Goal: Share content

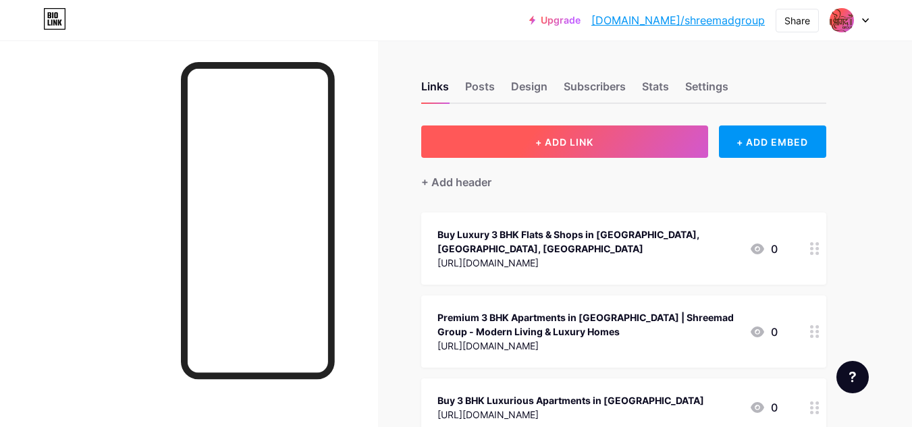
click at [607, 148] on button "+ ADD LINK" at bounding box center [564, 142] width 287 height 32
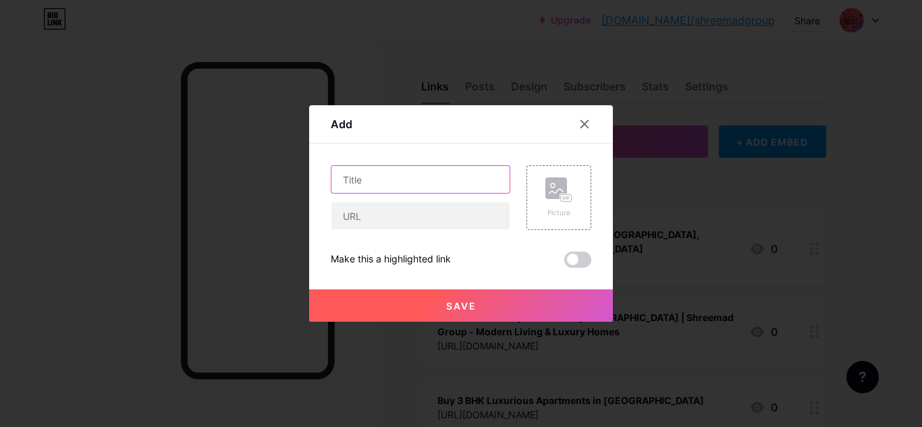
click at [391, 172] on input "text" at bounding box center [420, 179] width 178 height 27
paste input "3 BHK Flats Near [GEOGRAPHIC_DATA] [GEOGRAPHIC_DATA] — Book Now"
type input "3 BHK Flats Near [GEOGRAPHIC_DATA] [GEOGRAPHIC_DATA] — Book Now"
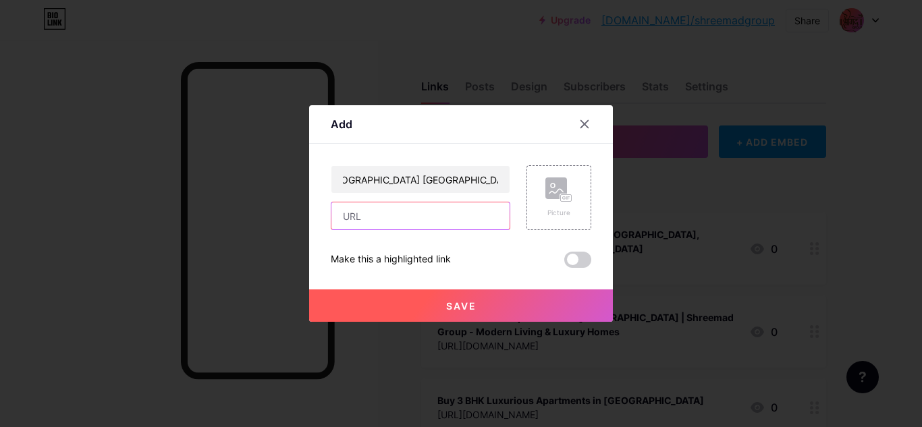
click at [387, 225] on input "text" at bounding box center [420, 215] width 178 height 27
paste input "[URL][DOMAIN_NAME]"
type input "[URL][DOMAIN_NAME]"
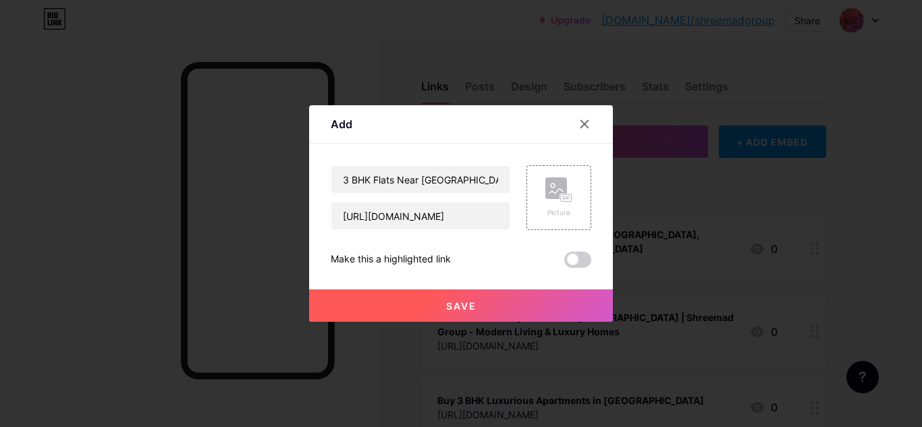
click at [472, 312] on button "Save" at bounding box center [461, 306] width 304 height 32
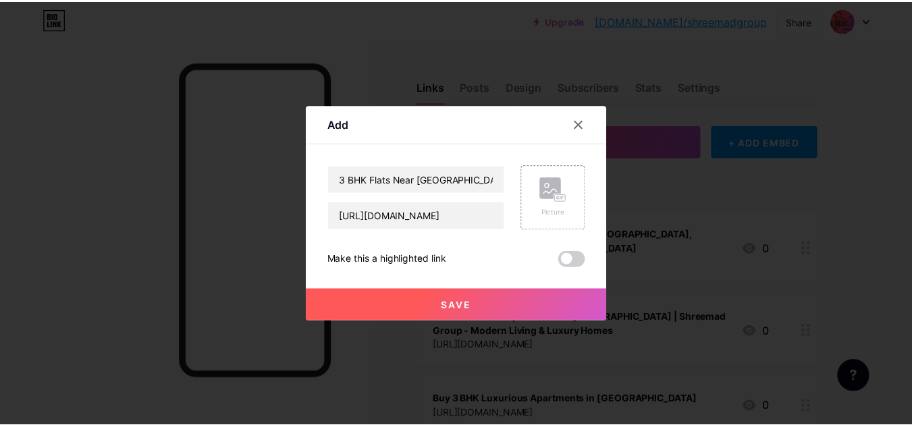
scroll to position [0, 0]
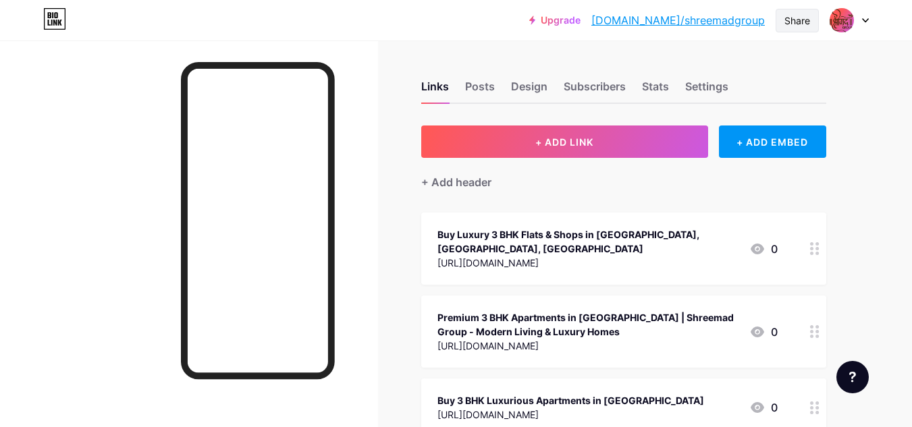
click at [801, 15] on div "Share" at bounding box center [797, 20] width 26 height 14
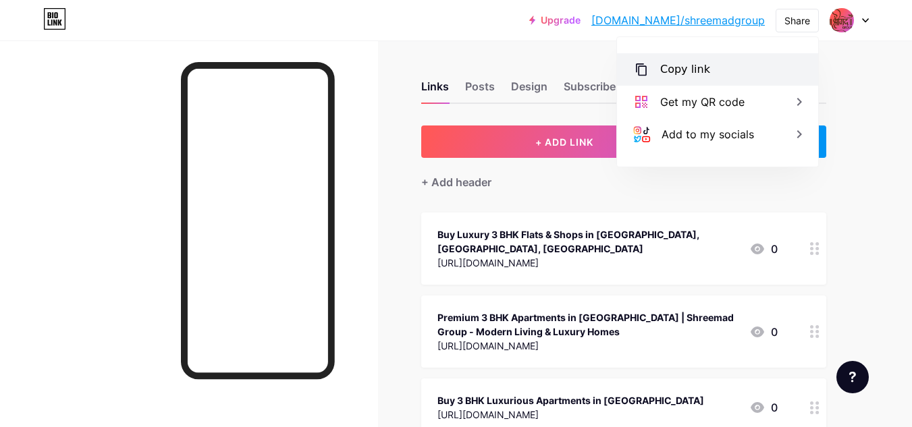
click at [686, 80] on div "Copy link" at bounding box center [717, 69] width 201 height 32
